Goal: Task Accomplishment & Management: Manage account settings

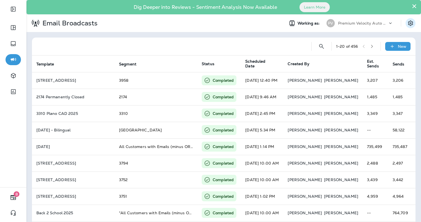
click at [406, 26] on button "Settings" at bounding box center [411, 23] width 10 height 10
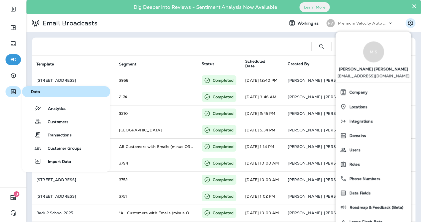
click at [15, 94] on icon "button" at bounding box center [13, 91] width 7 height 7
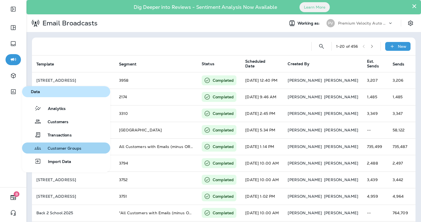
click at [53, 149] on span "Customer Groups" at bounding box center [61, 148] width 40 height 5
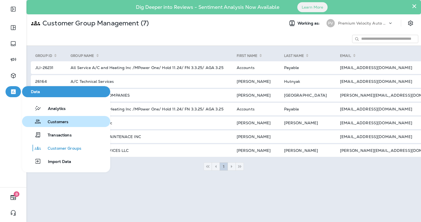
click at [52, 124] on span "Customers" at bounding box center [54, 121] width 27 height 5
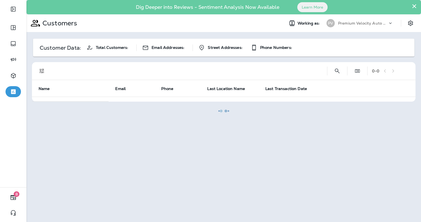
click at [417, 4] on div at bounding box center [223, 111] width 393 height 220
click at [413, 6] on div at bounding box center [223, 111] width 393 height 220
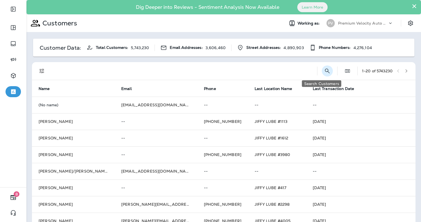
click at [324, 69] on icon "Search Customers" at bounding box center [327, 71] width 7 height 7
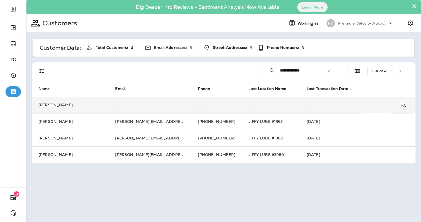
type input "**********"
click at [94, 101] on td "[PERSON_NAME]" at bounding box center [70, 104] width 77 height 17
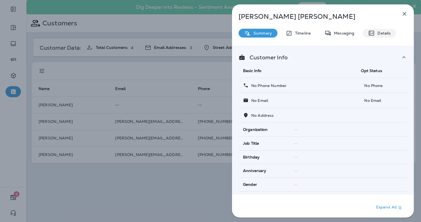
click at [383, 34] on p "Details" at bounding box center [383, 33] width 16 height 4
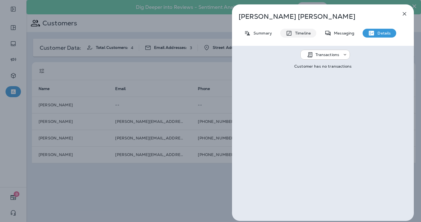
click at [303, 32] on p "Timeline" at bounding box center [301, 33] width 18 height 4
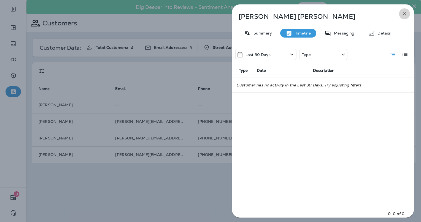
click at [402, 16] on icon "button" at bounding box center [404, 13] width 7 height 7
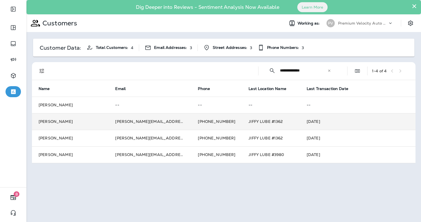
click at [84, 121] on td "[PERSON_NAME]" at bounding box center [70, 121] width 77 height 17
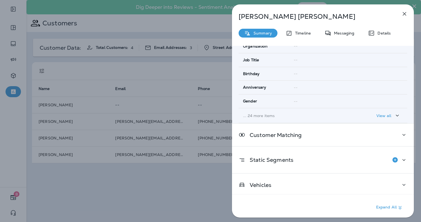
scroll to position [90, 0]
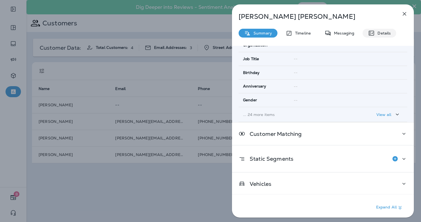
click at [385, 36] on div "Details" at bounding box center [380, 33] width 34 height 9
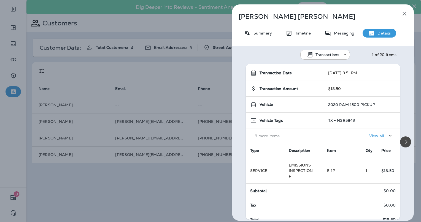
scroll to position [21, 0]
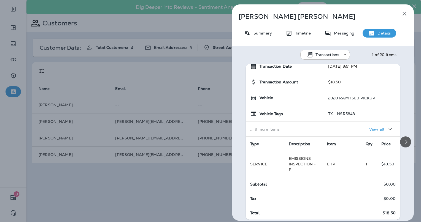
click at [402, 140] on icon "Next" at bounding box center [405, 141] width 7 height 7
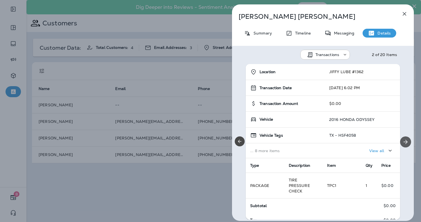
click at [402, 138] on icon "Next" at bounding box center [405, 141] width 7 height 7
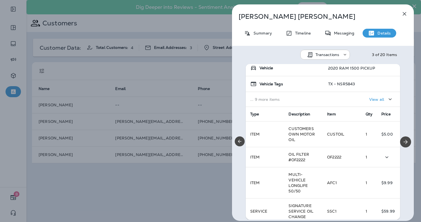
scroll to position [0, 0]
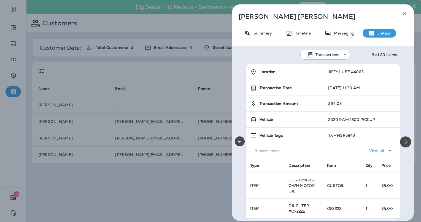
click at [402, 14] on icon "button" at bounding box center [404, 13] width 7 height 7
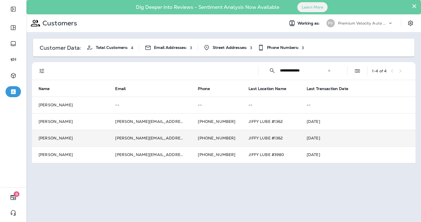
click at [165, 136] on td "[PERSON_NAME][EMAIL_ADDRESS][PERSON_NAME][DOMAIN_NAME]" at bounding box center [150, 138] width 83 height 17
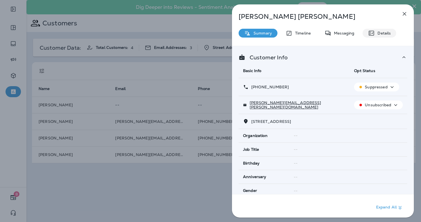
click at [378, 34] on p "Details" at bounding box center [383, 33] width 16 height 4
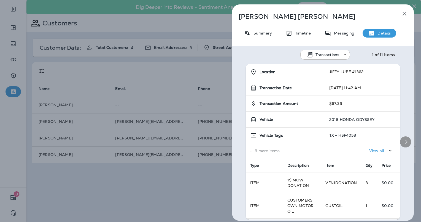
click at [402, 138] on icon "Next" at bounding box center [405, 141] width 7 height 7
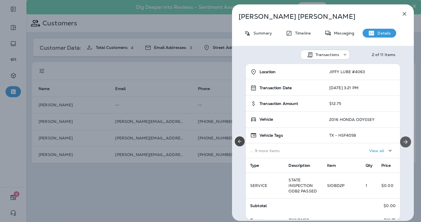
click at [402, 138] on icon "Next" at bounding box center [405, 141] width 7 height 7
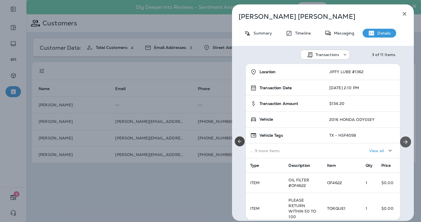
click at [402, 138] on icon "Next" at bounding box center [405, 141] width 7 height 7
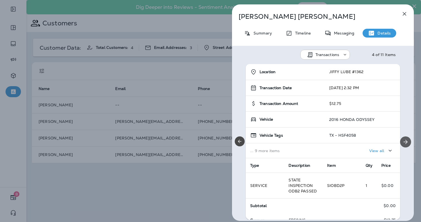
click at [402, 138] on icon "Next" at bounding box center [405, 141] width 7 height 7
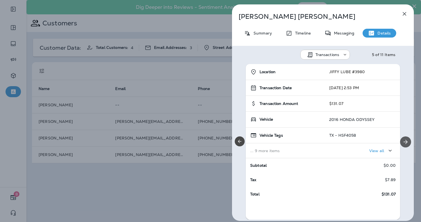
click at [402, 138] on icon "Next" at bounding box center [405, 141] width 7 height 7
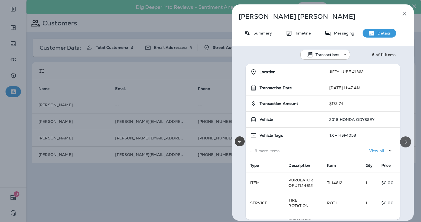
click at [402, 138] on icon "Next" at bounding box center [405, 141] width 7 height 7
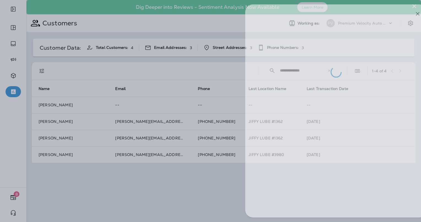
click at [189, 143] on div at bounding box center [223, 111] width 421 height 222
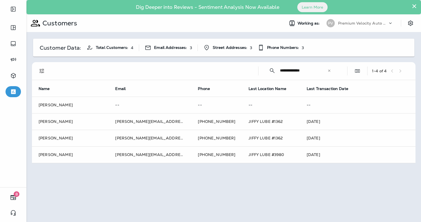
click at [187, 155] on div at bounding box center [210, 111] width 421 height 222
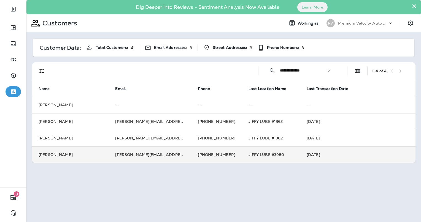
click at [191, 155] on td "[PHONE_NUMBER]" at bounding box center [216, 154] width 51 height 17
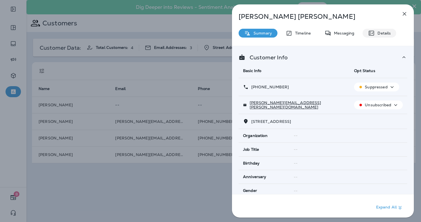
click at [390, 28] on div "[PERSON_NAME] Summary Timeline Messaging Details Customer Info Basic Info Opt S…" at bounding box center [323, 112] width 182 height 216
click at [380, 31] on p "Details" at bounding box center [383, 33] width 16 height 4
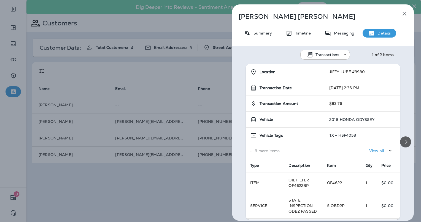
click at [404, 141] on icon "Next" at bounding box center [406, 141] width 4 height 4
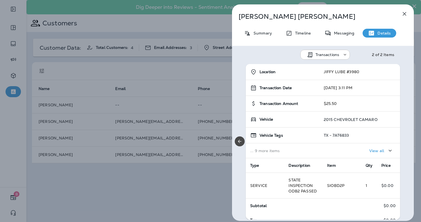
click at [400, 12] on button "button" at bounding box center [404, 13] width 11 height 11
